Goal: Task Accomplishment & Management: Manage account settings

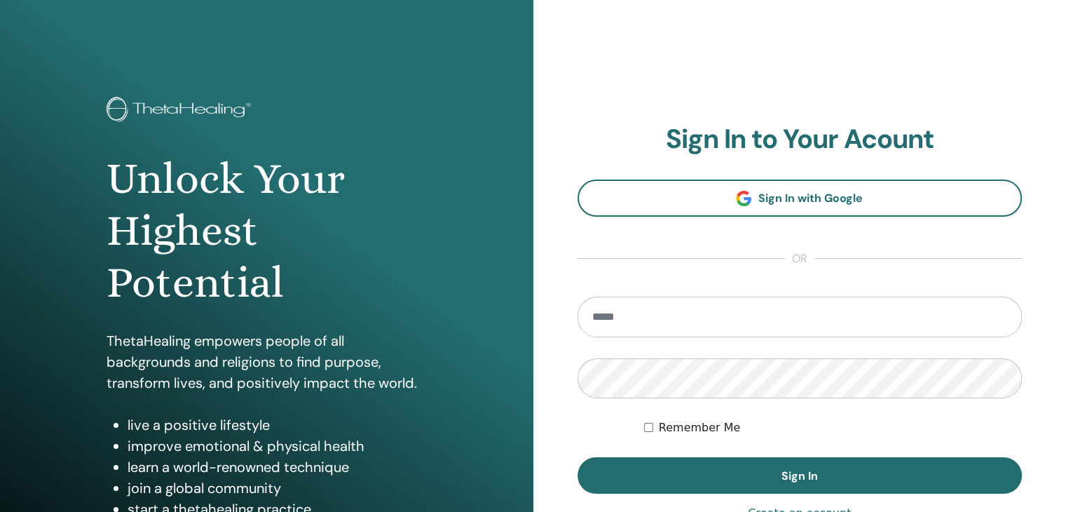
type input "**********"
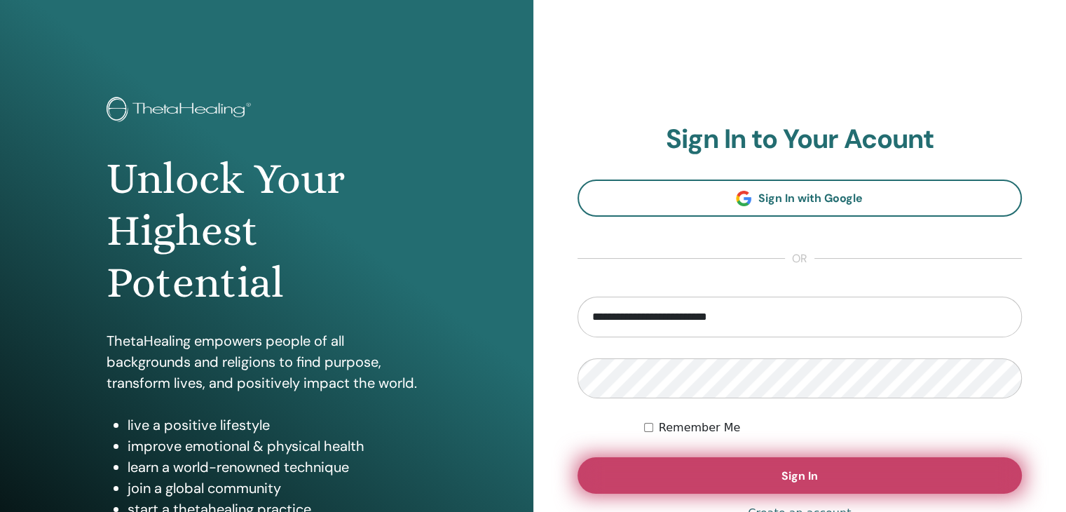
click at [726, 471] on button "Sign In" at bounding box center [800, 475] width 445 height 36
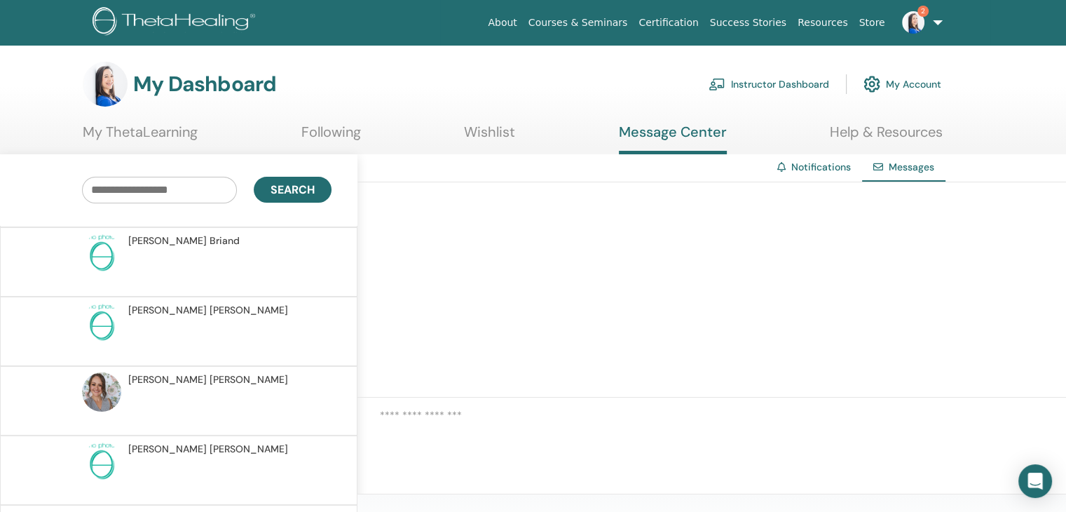
scroll to position [1051, 0]
